Goal: Task Accomplishment & Management: Manage account settings

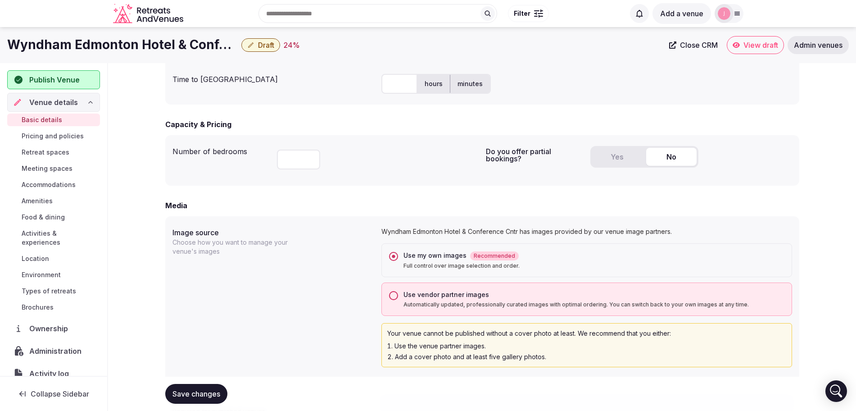
scroll to position [787, 0]
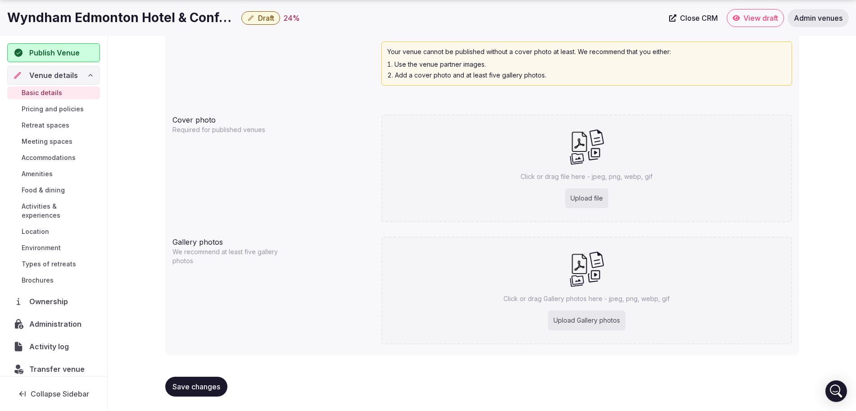
click at [572, 313] on div "Upload Gallery photos" at bounding box center [586, 320] width 77 height 20
click at [608, 322] on div "Upload Gallery photos" at bounding box center [586, 320] width 77 height 20
click at [585, 322] on div "Upload Gallery photos" at bounding box center [586, 320] width 77 height 20
type input "**********"
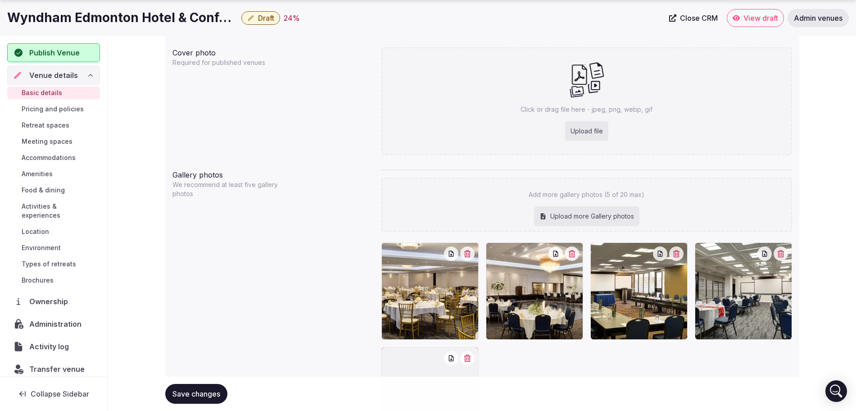
scroll to position [954, 0]
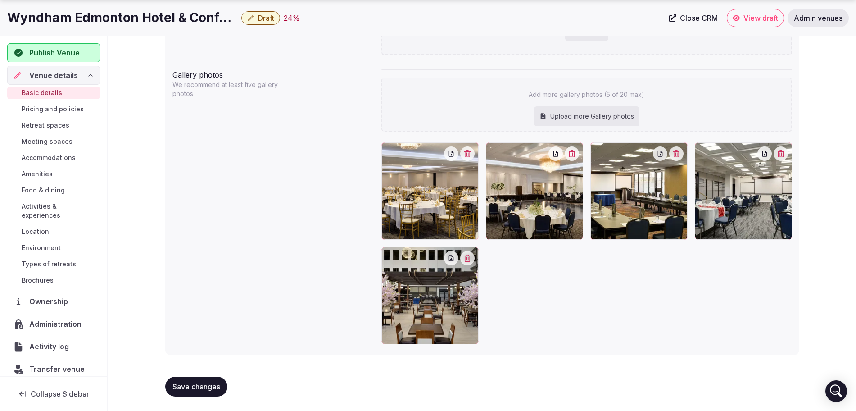
click at [194, 393] on button "Save changes" at bounding box center [196, 387] width 62 height 20
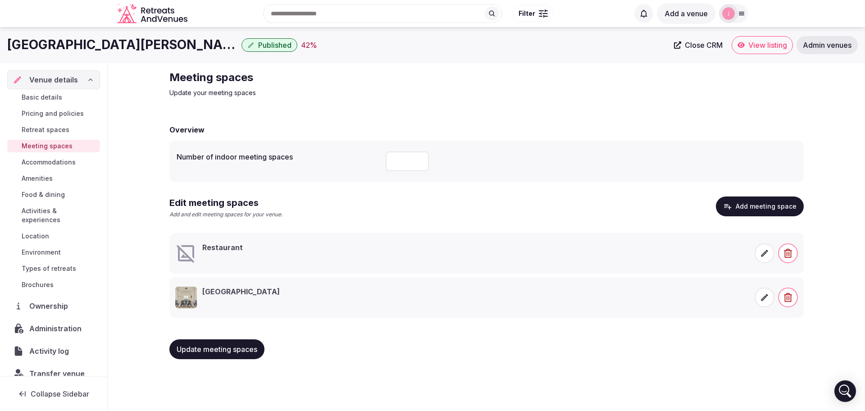
click at [222, 352] on span "Update meeting spaces" at bounding box center [217, 349] width 81 height 9
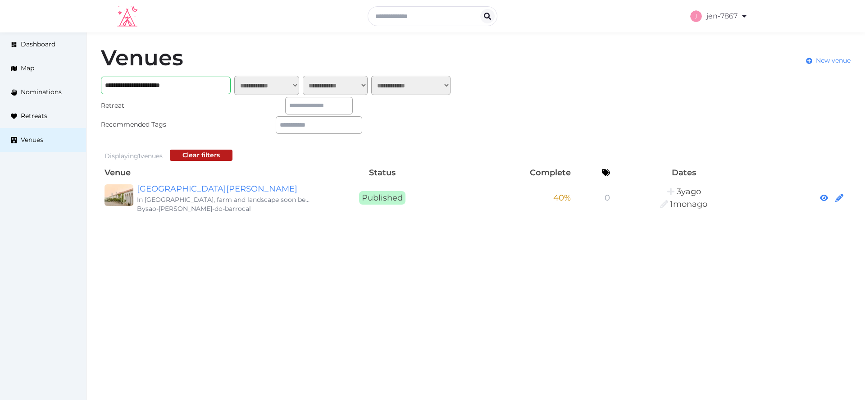
click at [354, 339] on div "**********" at bounding box center [432, 205] width 865 height 411
click at [155, 79] on input "**********" at bounding box center [166, 86] width 130 height 18
paste input "text"
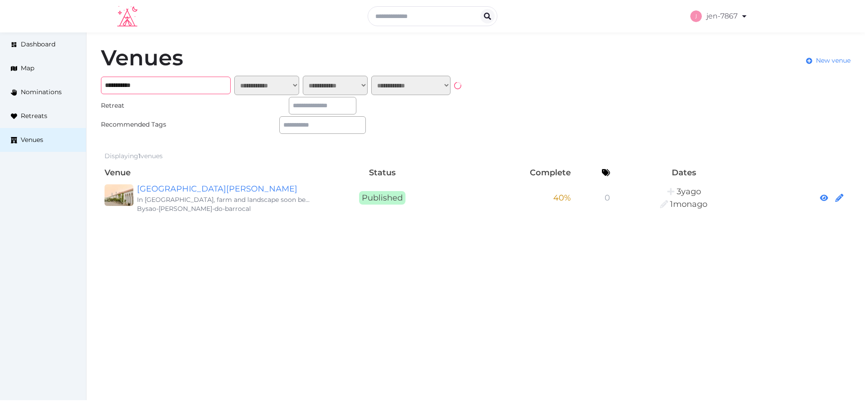
type input "**********"
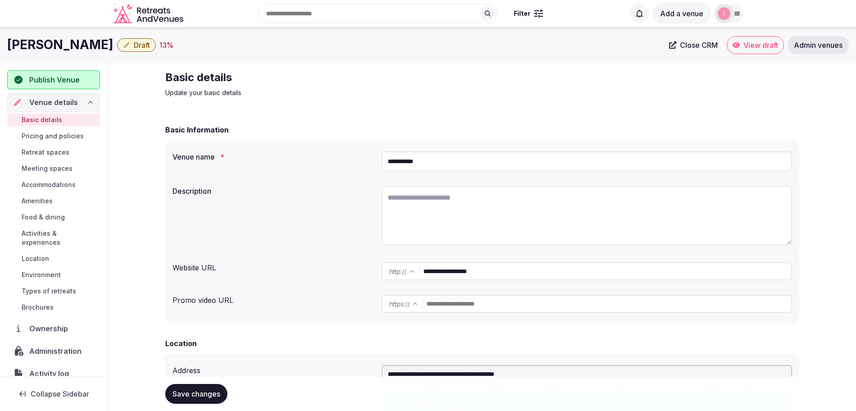
click at [456, 272] on input "**********" at bounding box center [607, 271] width 368 height 18
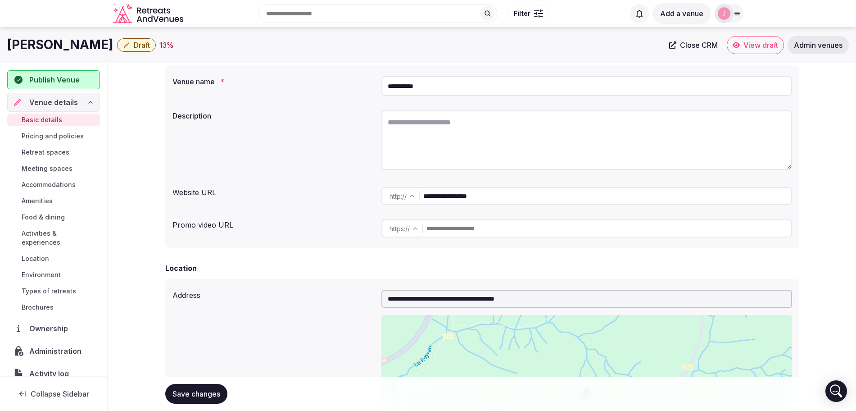
scroll to position [69, 0]
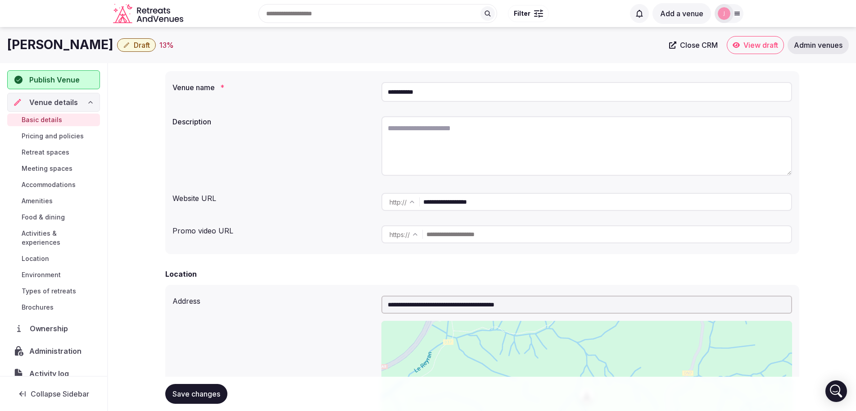
click at [40, 331] on span "Ownership" at bounding box center [51, 328] width 42 height 11
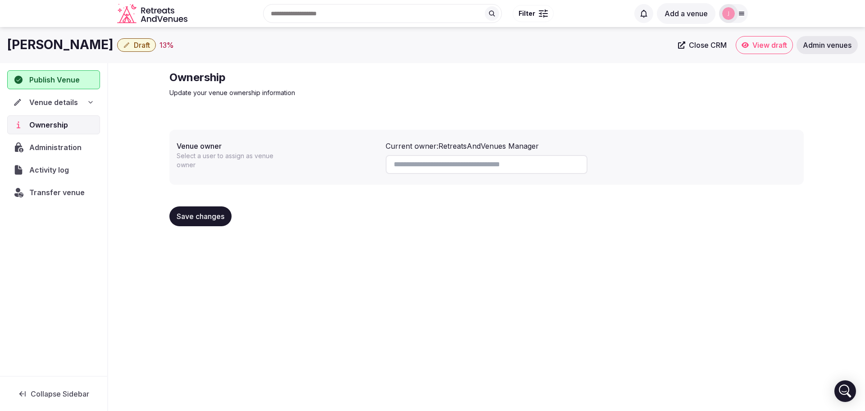
click at [52, 190] on span "Transfer venue" at bounding box center [56, 192] width 55 height 11
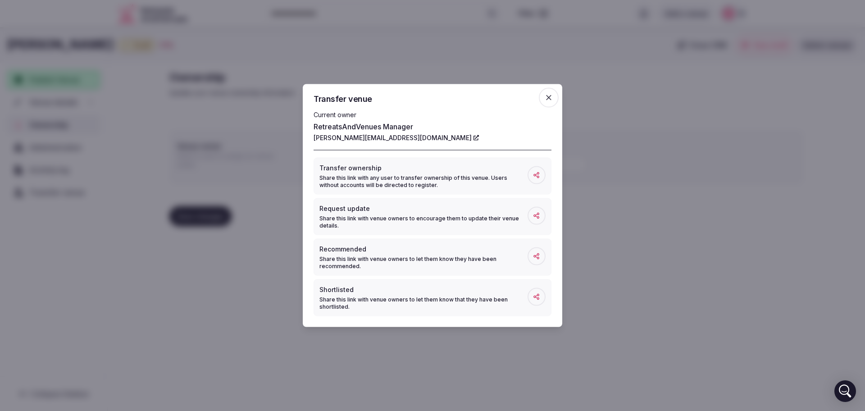
click at [582, 69] on div at bounding box center [432, 205] width 865 height 411
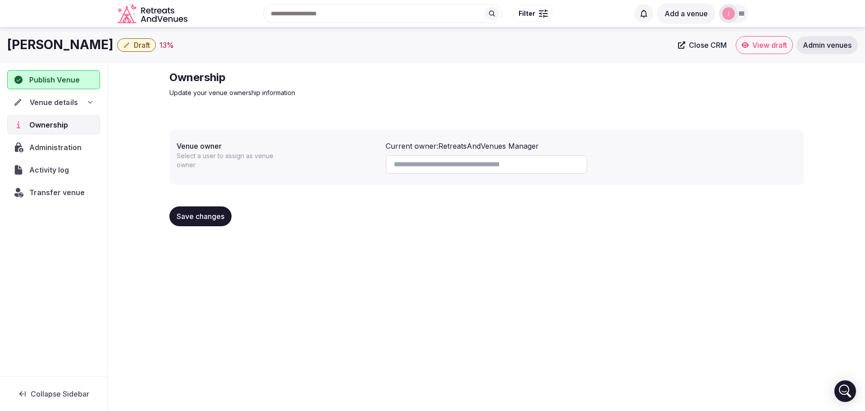
click at [75, 100] on span "Venue details" at bounding box center [54, 102] width 48 height 11
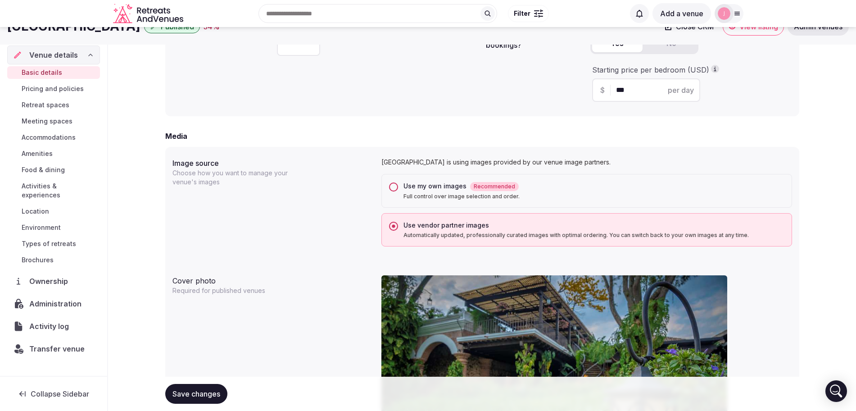
scroll to position [619, 0]
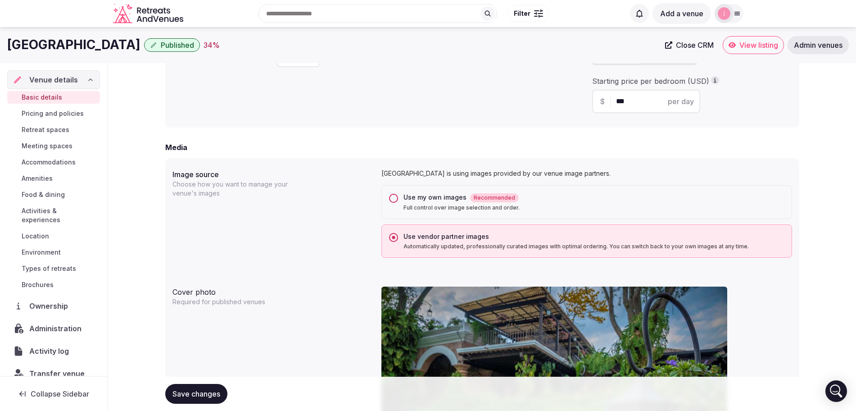
click at [397, 199] on button "Use my own images Recommended Full control over image selection and order." at bounding box center [393, 198] width 9 height 9
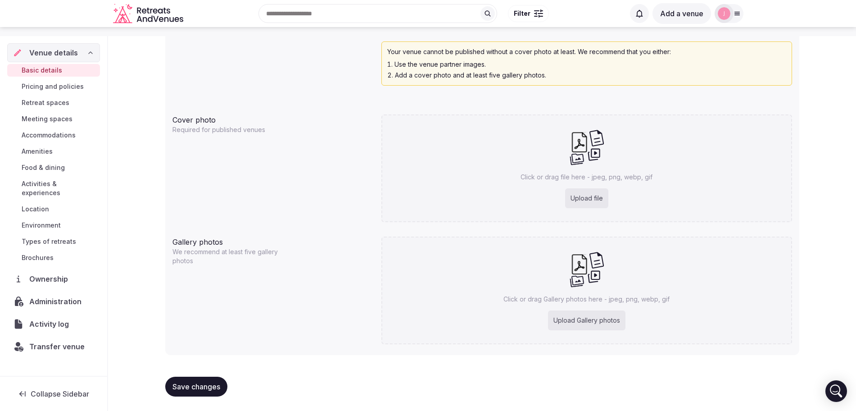
scroll to position [617, 0]
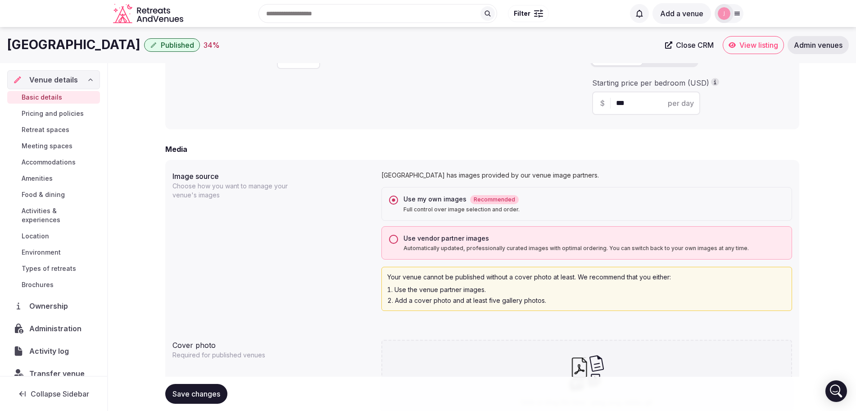
click at [394, 242] on button "Use vendor partner images Automatically updated, professionally curated images …" at bounding box center [393, 239] width 9 height 9
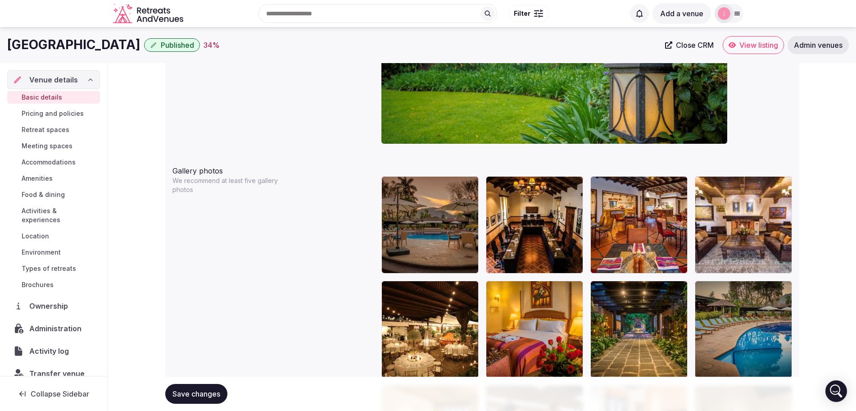
scroll to position [676, 0]
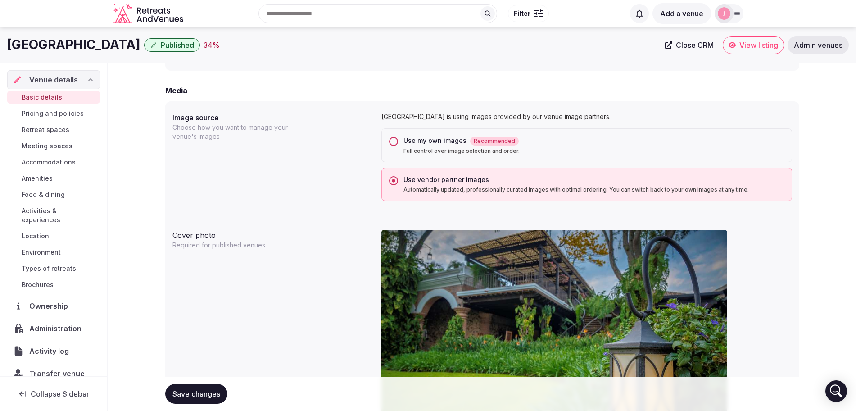
click at [400, 144] on div "Use my own images Recommended Full control over image selection and order." at bounding box center [586, 145] width 411 height 34
click at [393, 141] on button "Use my own images Recommended Full control over image selection and order." at bounding box center [393, 141] width 9 height 9
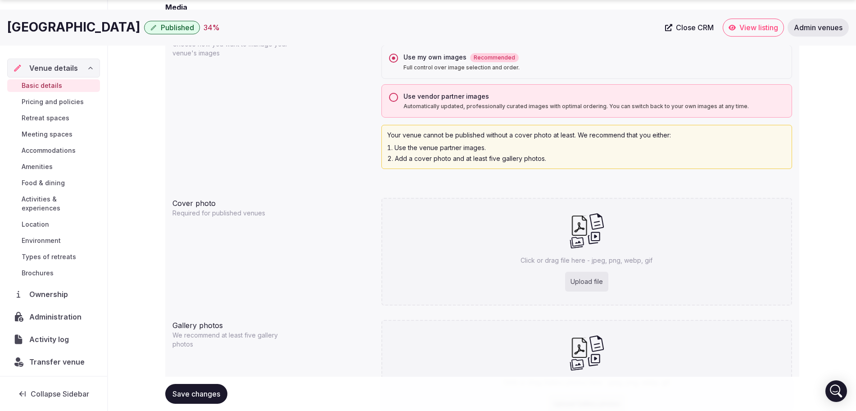
scroll to position [843, 0]
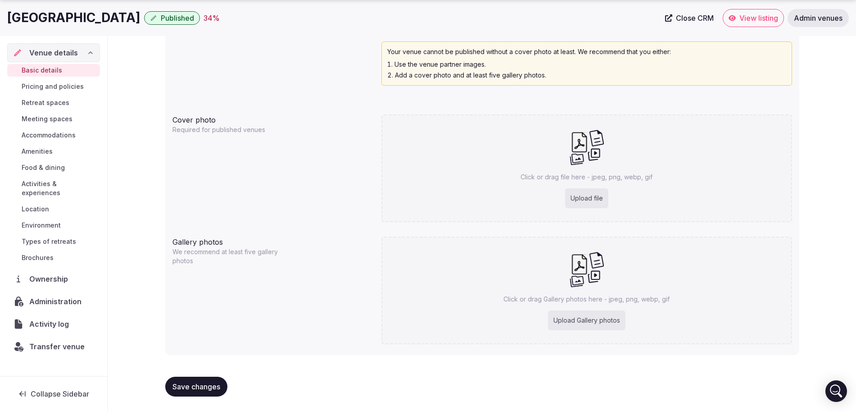
click at [590, 318] on div "Upload Gallery photos" at bounding box center [586, 320] width 77 height 20
type input "**********"
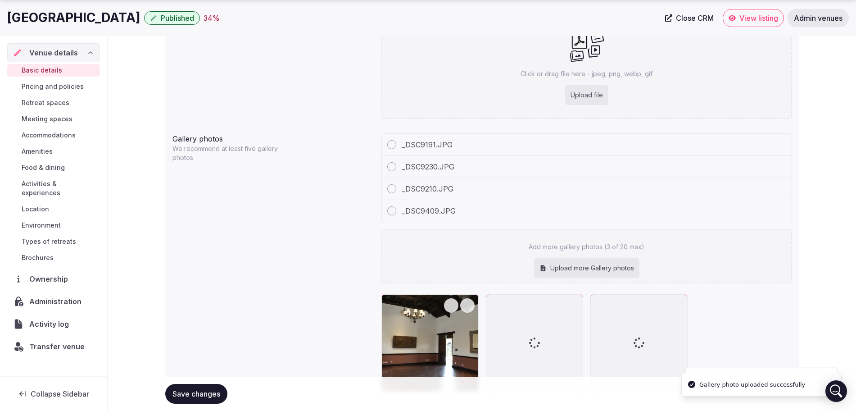
scroll to position [955, 0]
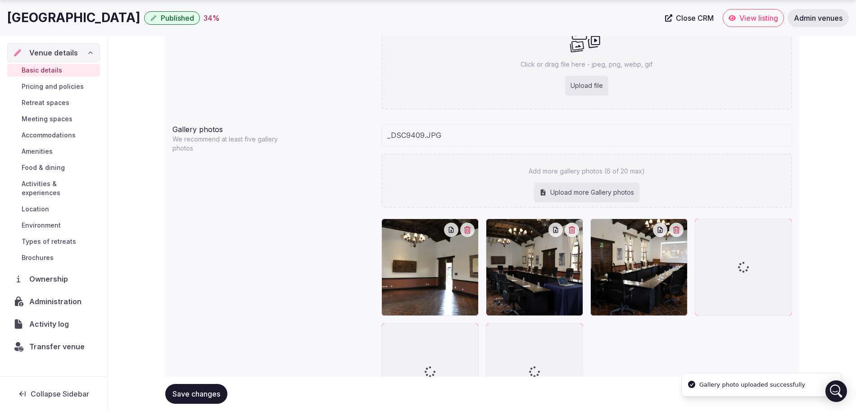
click at [59, 18] on h1 "[GEOGRAPHIC_DATA]" at bounding box center [73, 18] width 133 height 18
copy div "[GEOGRAPHIC_DATA]"
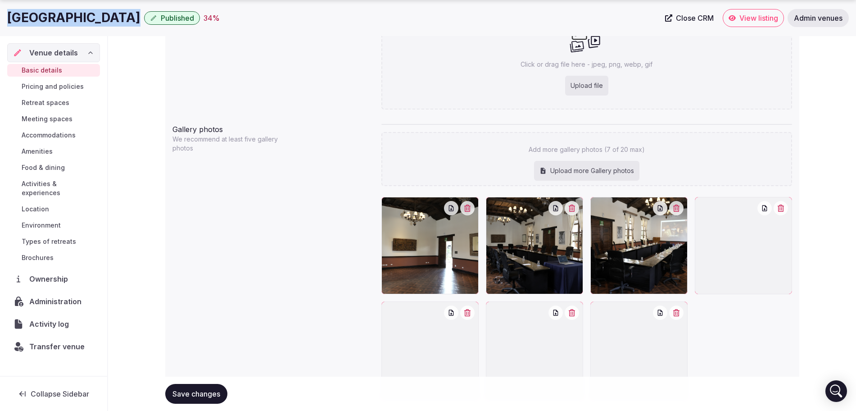
scroll to position [1010, 0]
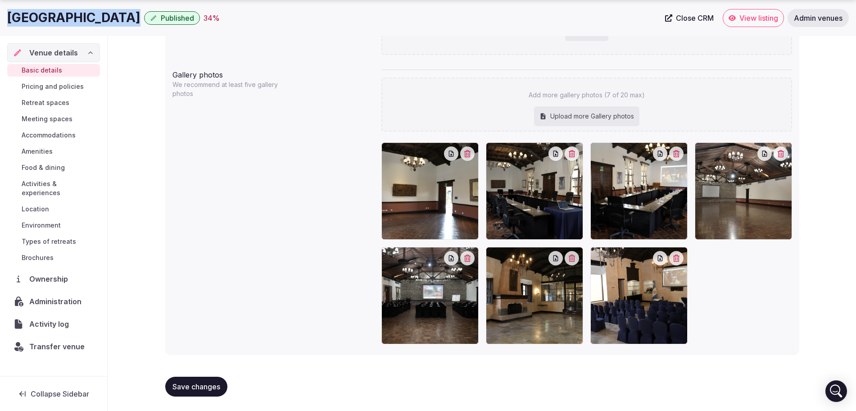
click at [206, 386] on span "Save changes" at bounding box center [196, 386] width 48 height 9
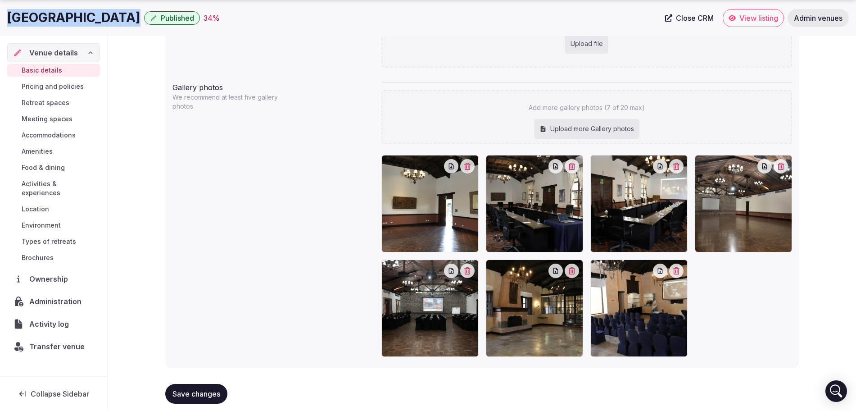
scroll to position [1022, 0]
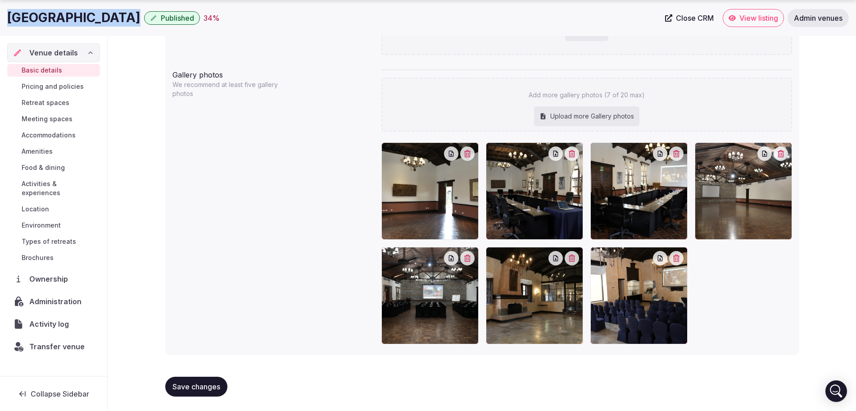
click at [205, 377] on button "Save changes" at bounding box center [196, 387] width 62 height 20
click at [209, 383] on span "Save changes" at bounding box center [196, 386] width 48 height 9
click at [191, 383] on span "Save changes" at bounding box center [196, 386] width 48 height 9
click at [195, 389] on span "Save changes" at bounding box center [196, 386] width 48 height 9
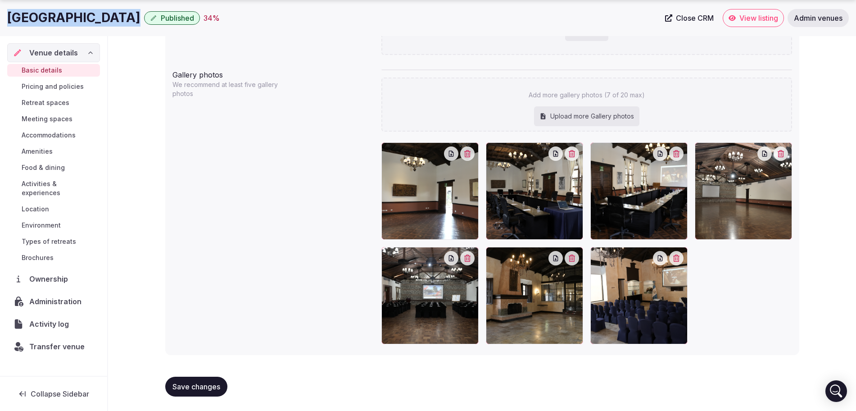
click at [195, 389] on span "Save changes" at bounding box center [196, 386] width 48 height 9
click at [220, 379] on button "Save changes" at bounding box center [196, 387] width 62 height 20
click at [50, 101] on span "Retreat spaces" at bounding box center [46, 102] width 48 height 9
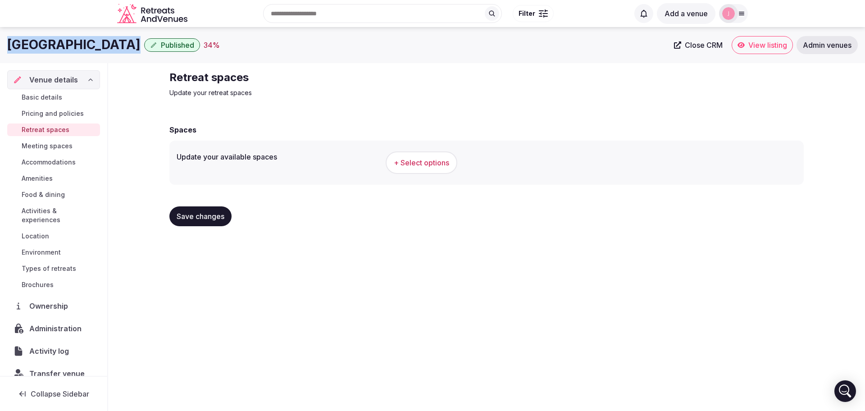
click at [55, 147] on span "Meeting spaces" at bounding box center [47, 145] width 51 height 9
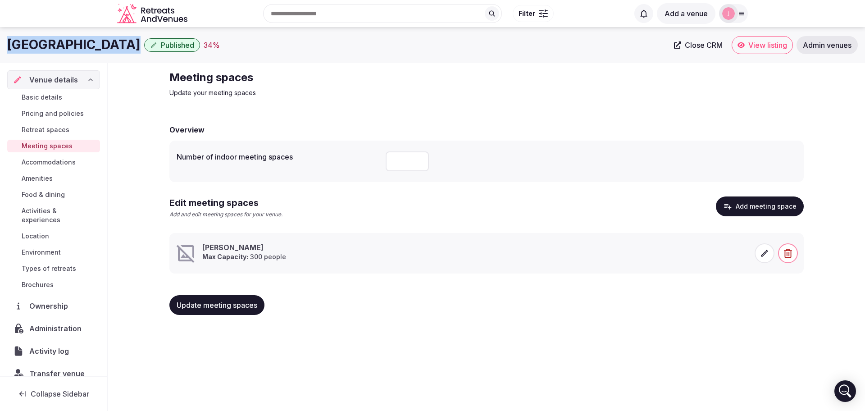
click at [47, 100] on span "Basic details" at bounding box center [42, 97] width 41 height 9
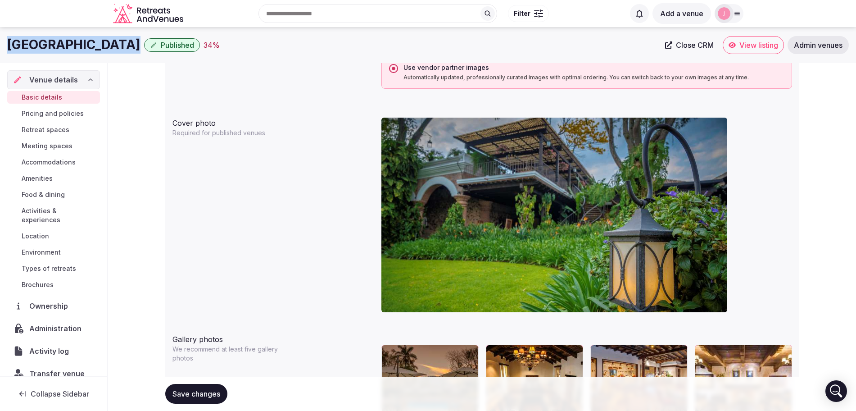
scroll to position [563, 0]
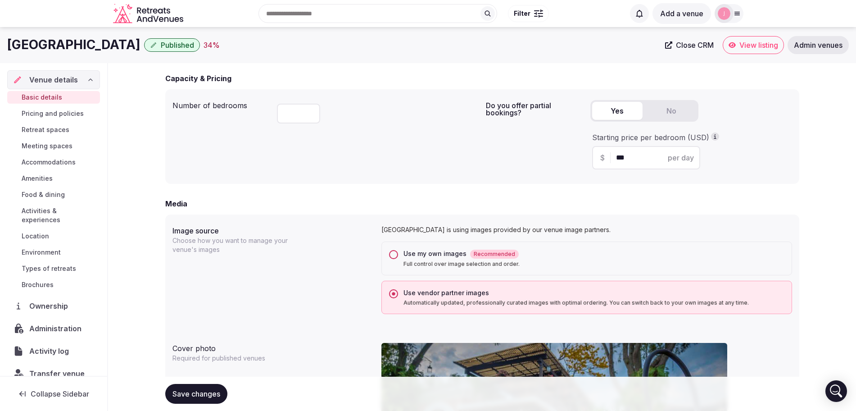
click at [396, 263] on div "Use my own images Recommended Full control over image selection and order." at bounding box center [586, 258] width 411 height 34
click at [395, 254] on button "Use my own images Recommended Full control over image selection and order." at bounding box center [393, 254] width 9 height 9
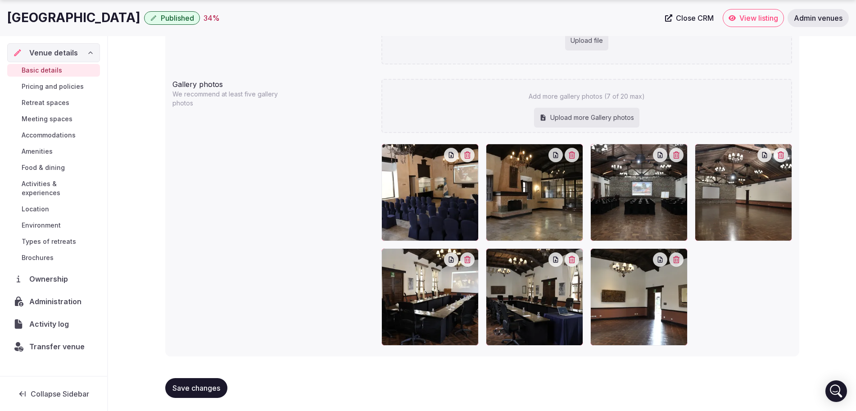
scroll to position [1002, 0]
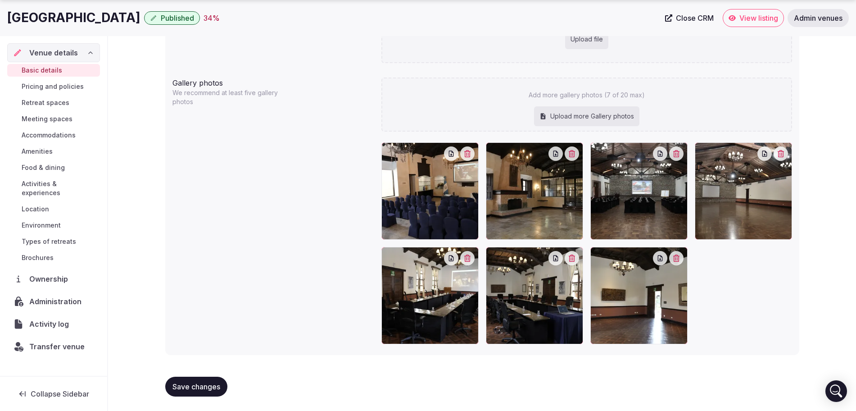
click at [196, 386] on span "Save changes" at bounding box center [196, 386] width 48 height 9
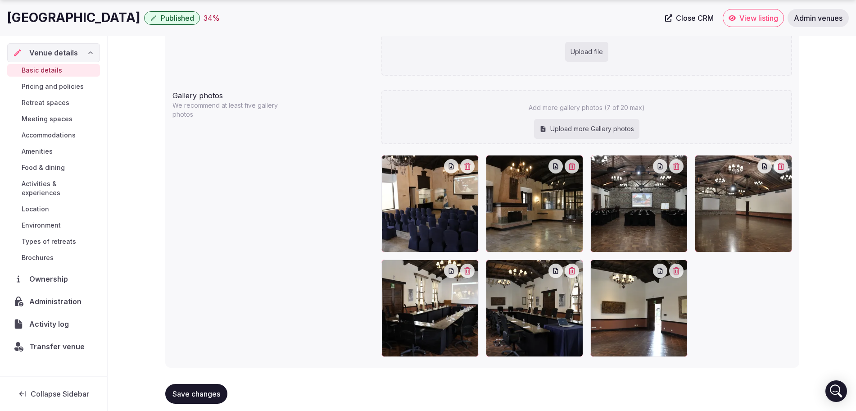
scroll to position [1014, 0]
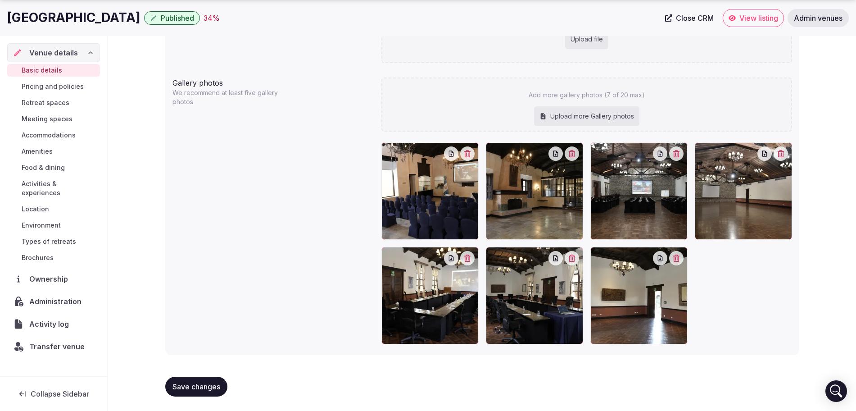
click at [193, 383] on span "Save changes" at bounding box center [196, 386] width 48 height 9
click at [49, 253] on span "Brochures" at bounding box center [38, 257] width 32 height 9
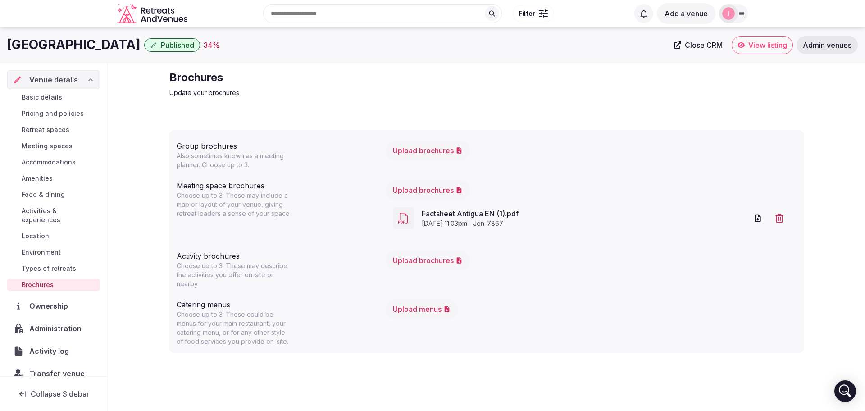
click at [51, 145] on span "Meeting spaces" at bounding box center [47, 145] width 51 height 9
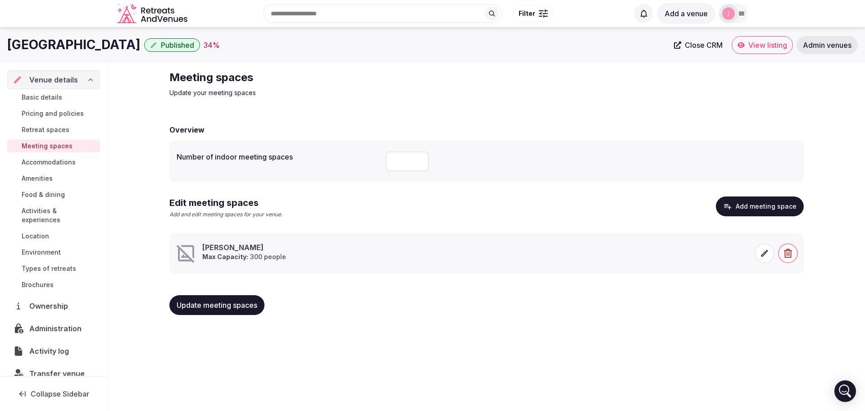
click at [214, 306] on span "Update meeting spaces" at bounding box center [217, 304] width 81 height 9
click at [50, 104] on div "Basic details Pricing and policies Retreat spaces Meeting spaces Accommodations…" at bounding box center [53, 191] width 93 height 204
click at [50, 95] on span "Basic details" at bounding box center [42, 97] width 41 height 9
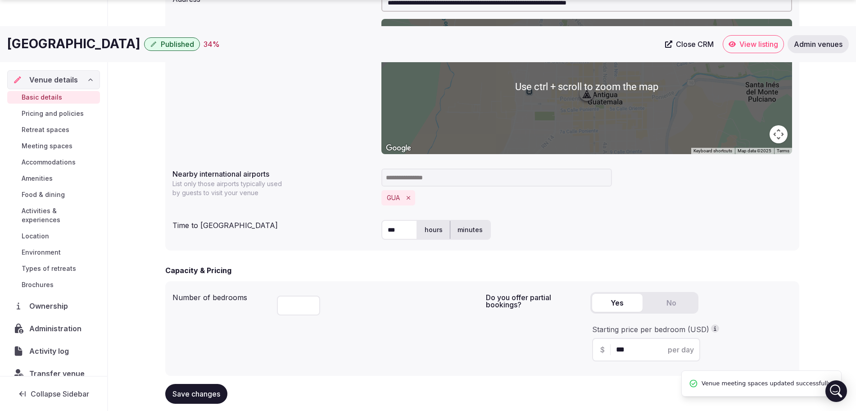
scroll to position [507, 0]
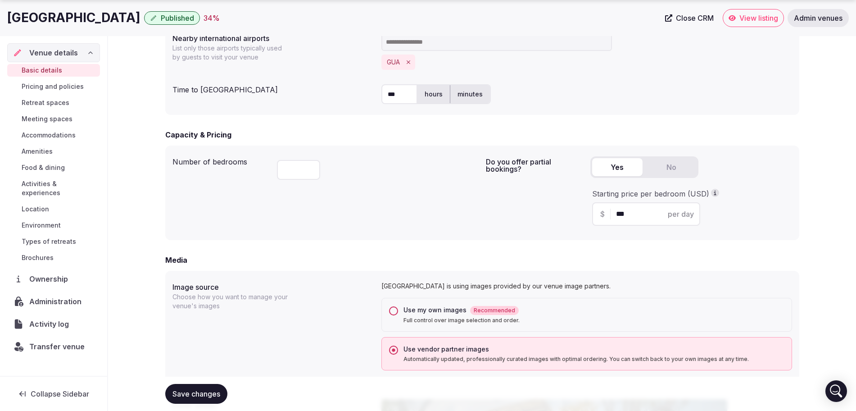
click at [390, 311] on button "Use my own images Recommended Full control over image selection and order." at bounding box center [393, 310] width 9 height 9
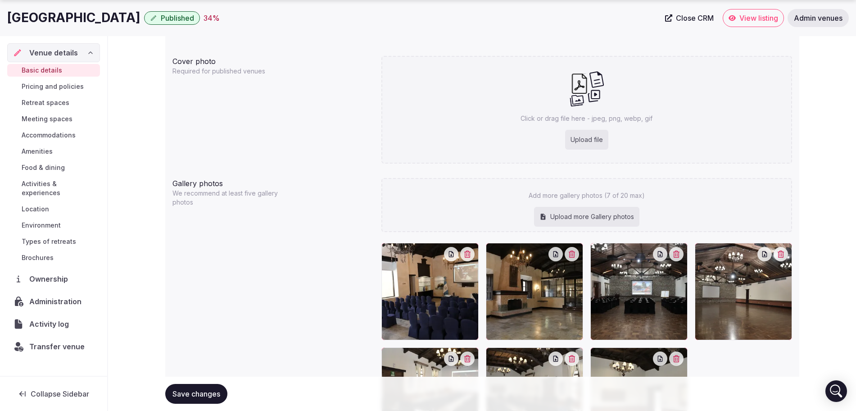
scroll to position [1002, 0]
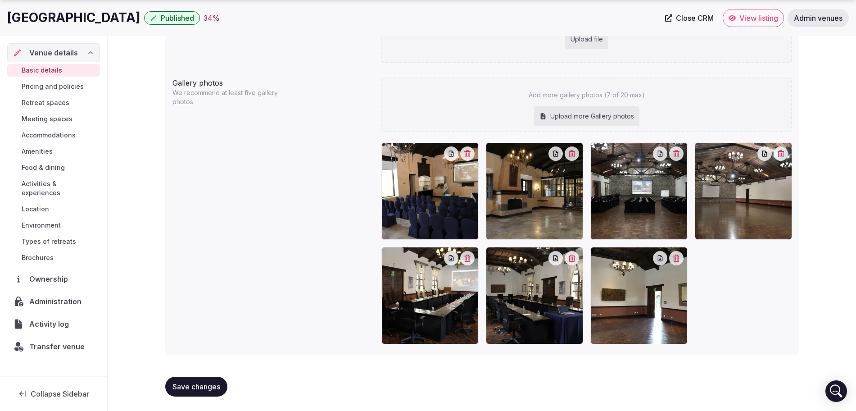
click at [192, 385] on span "Save changes" at bounding box center [196, 386] width 48 height 9
click at [209, 385] on span "Save changes" at bounding box center [196, 386] width 48 height 9
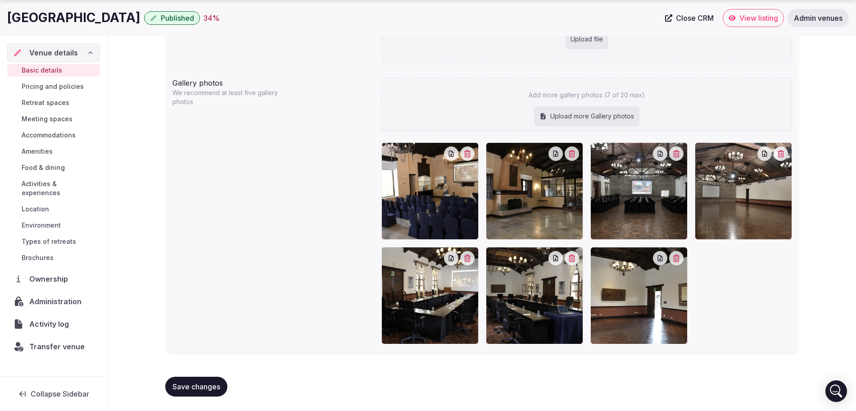
click at [209, 385] on span "Save changes" at bounding box center [196, 386] width 48 height 9
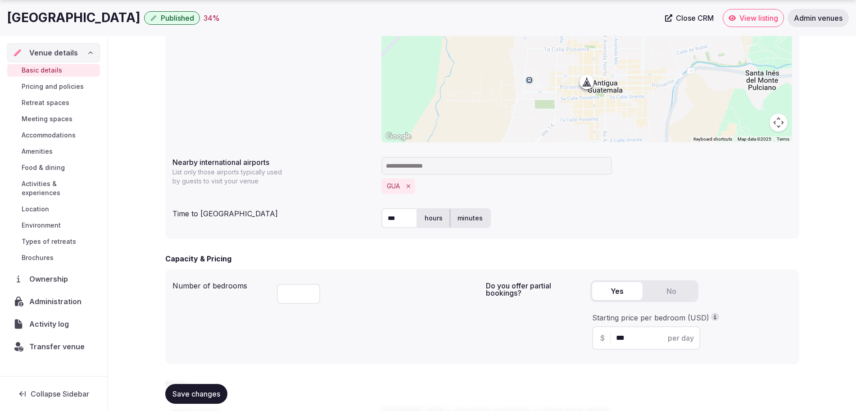
scroll to position [619, 0]
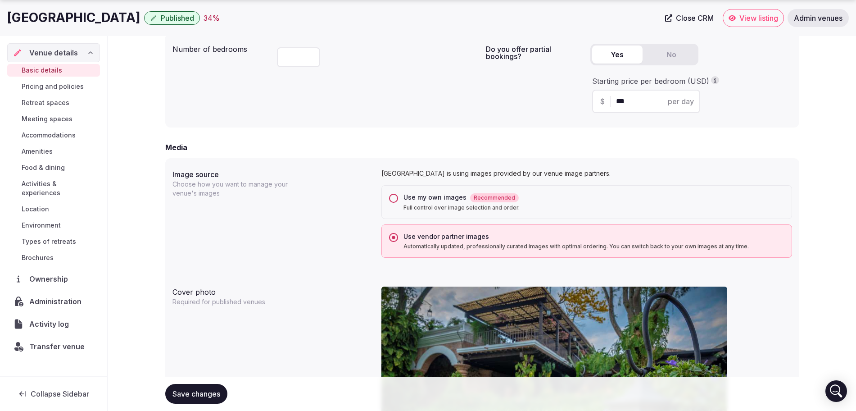
click at [393, 191] on div "Use my own images Recommended Full control over image selection and order." at bounding box center [586, 202] width 411 height 34
click at [395, 195] on button "Use my own images Recommended Full control over image selection and order." at bounding box center [393, 198] width 9 height 9
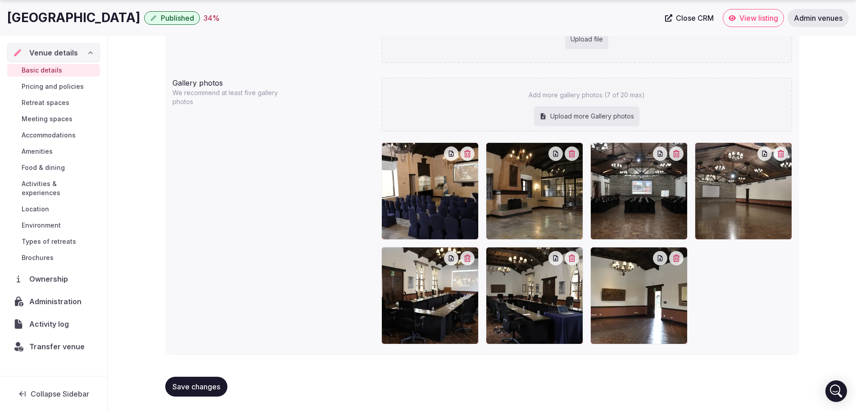
click at [200, 390] on span "Save changes" at bounding box center [196, 386] width 48 height 9
